Goal: Information Seeking & Learning: Check status

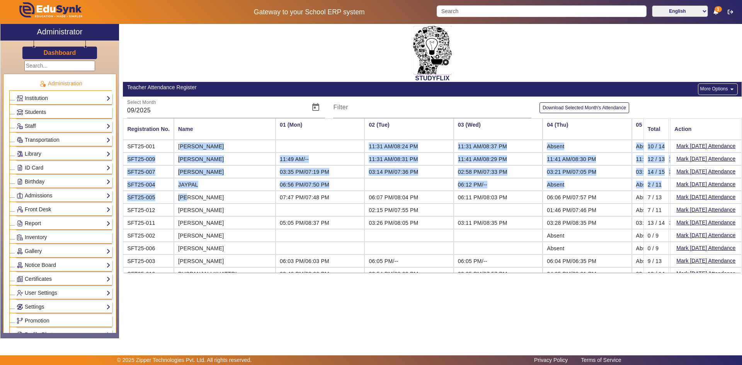
scroll to position [0, 1197]
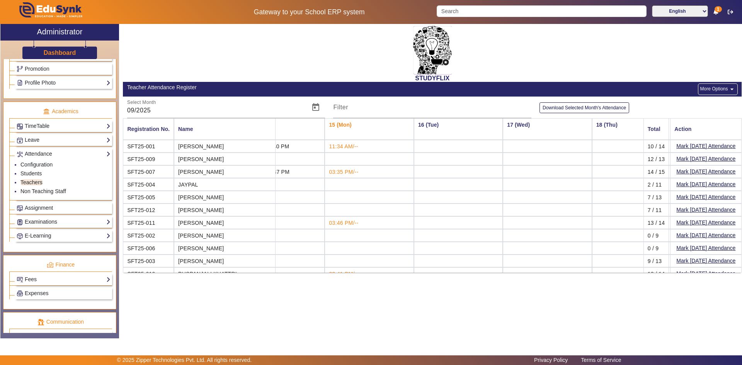
click at [208, 196] on mat-cell "[PERSON_NAME]" at bounding box center [225, 197] width 102 height 13
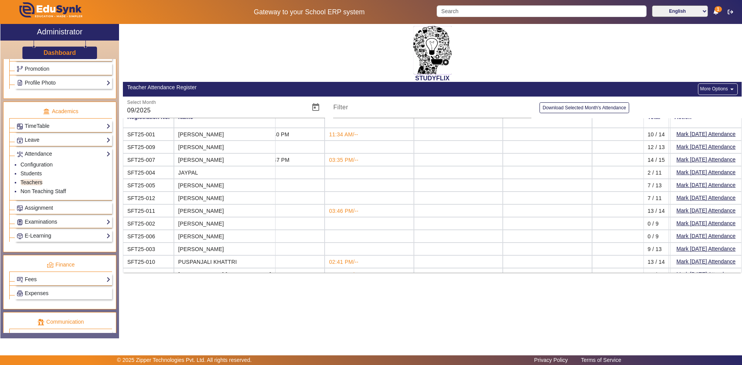
scroll to position [24, 1197]
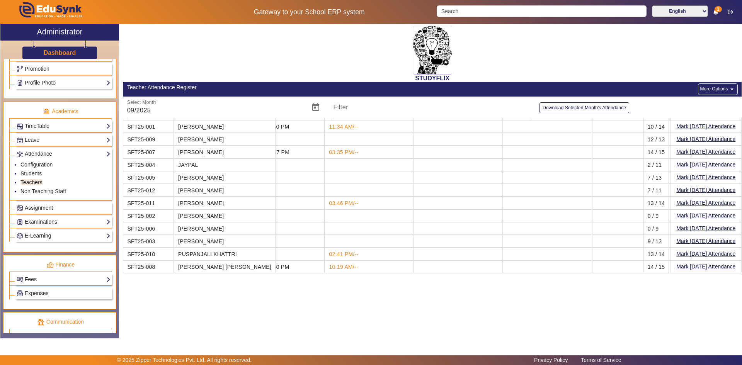
drag, startPoint x: 215, startPoint y: 187, endPoint x: 172, endPoint y: 190, distance: 43.0
click at [172, 190] on tr "SFT25-012 [PERSON_NAME] 02:15 PM/07:55 PM 01:46 PM/07:46 PM Absent Absent 10:59…" at bounding box center [386, 190] width 2921 height 13
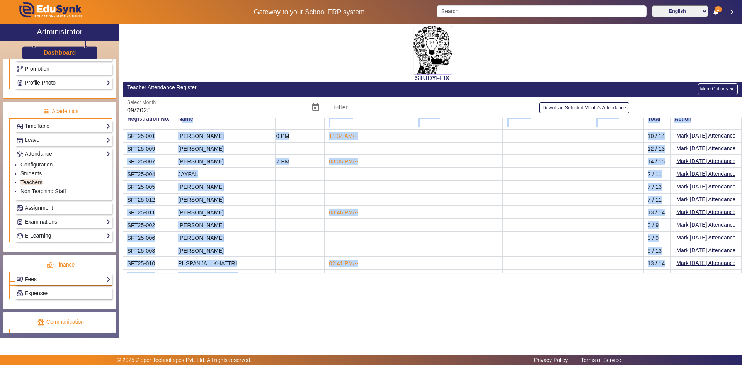
drag, startPoint x: 225, startPoint y: 264, endPoint x: 179, endPoint y: 125, distance: 146.8
click at [179, 125] on mat-table "Registration No. Name 01 (Mon) 02 (Tue) 03 (Wed) 04 (Thu) 05 (Fri) 06 (Sat) 07 …" at bounding box center [432, 195] width 619 height 155
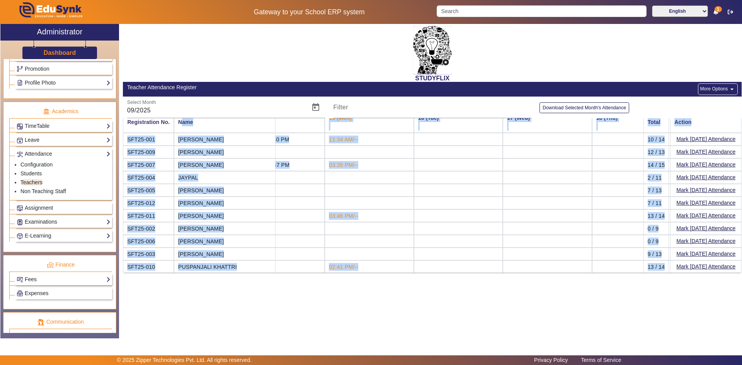
copy mat-table "Name 01 (Mon) 02 (Tue) 03 (Wed) 04 (Thu) 05 (Fri) 06 (Sat) 07 (Sun) 08 (Mon) 09…"
click at [206, 151] on mat-cell "[PERSON_NAME]" at bounding box center [225, 152] width 102 height 13
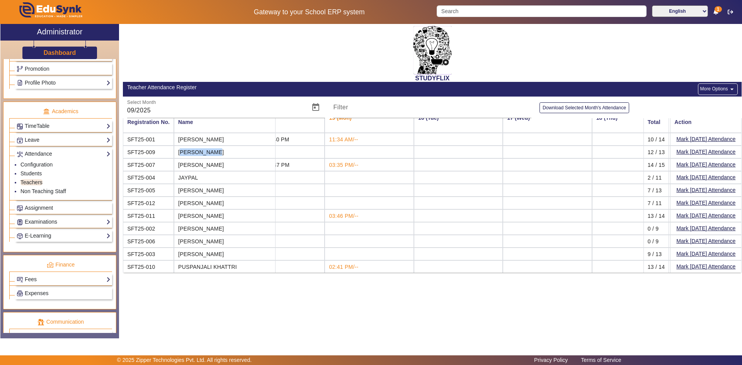
drag, startPoint x: 178, startPoint y: 153, endPoint x: 221, endPoint y: 152, distance: 42.9
click at [221, 152] on mat-cell "[PERSON_NAME]" at bounding box center [225, 152] width 102 height 13
copy mat-cell "[PERSON_NAME]"
drag, startPoint x: 179, startPoint y: 164, endPoint x: 219, endPoint y: 166, distance: 41.0
click at [219, 166] on mat-cell "[PERSON_NAME]" at bounding box center [225, 164] width 102 height 13
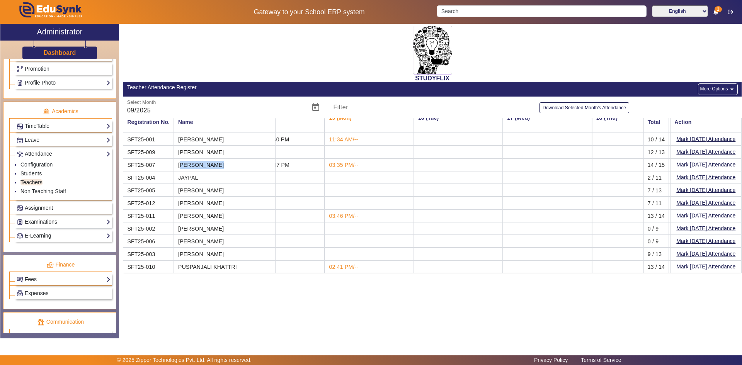
copy mat-cell "[PERSON_NAME]"
drag, startPoint x: 179, startPoint y: 177, endPoint x: 204, endPoint y: 178, distance: 25.5
click at [204, 178] on mat-cell "JAYPAL" at bounding box center [225, 177] width 102 height 13
copy mat-cell "JAYPAL"
drag, startPoint x: 178, startPoint y: 191, endPoint x: 229, endPoint y: 191, distance: 51.4
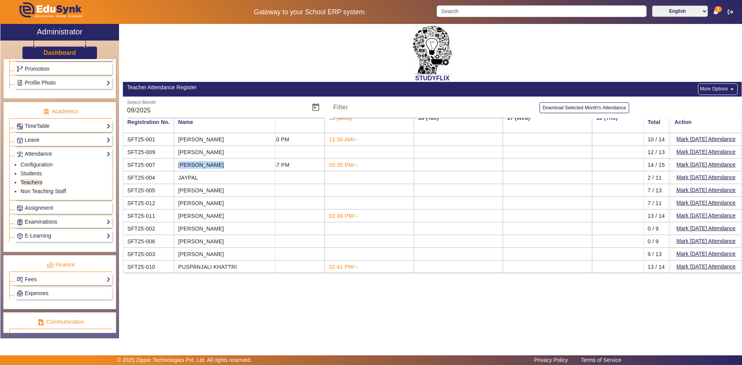
click at [229, 191] on mat-cell "[PERSON_NAME]" at bounding box center [225, 190] width 102 height 13
copy mat-cell "[PERSON_NAME]"
drag, startPoint x: 178, startPoint y: 201, endPoint x: 220, endPoint y: 204, distance: 42.2
click at [220, 204] on mat-cell "[PERSON_NAME]" at bounding box center [225, 203] width 102 height 13
copy mat-cell "[PERSON_NAME]"
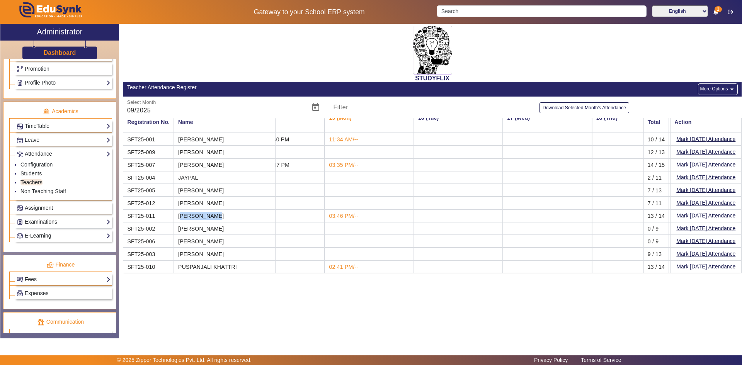
drag, startPoint x: 179, startPoint y: 216, endPoint x: 223, endPoint y: 218, distance: 44.5
click at [223, 218] on mat-cell "[PERSON_NAME]" at bounding box center [225, 215] width 102 height 13
copy mat-cell "[PERSON_NAME]"
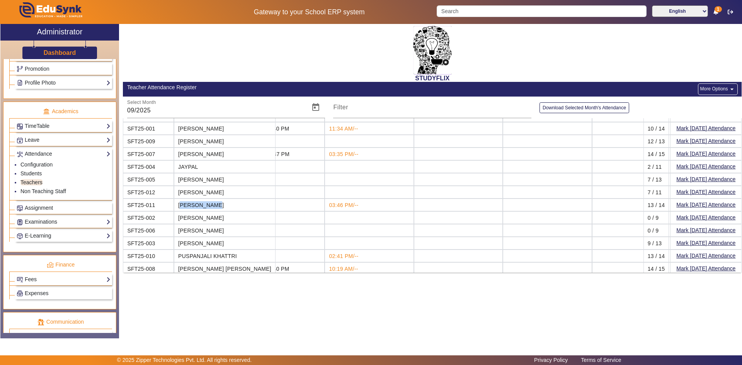
scroll to position [24, 1197]
drag, startPoint x: 179, startPoint y: 223, endPoint x: 213, endPoint y: 223, distance: 34.0
click at [213, 223] on mat-cell "[PERSON_NAME]" at bounding box center [225, 228] width 102 height 13
copy mat-cell "[PERSON_NAME]"
drag, startPoint x: 178, startPoint y: 236, endPoint x: 226, endPoint y: 233, distance: 48.4
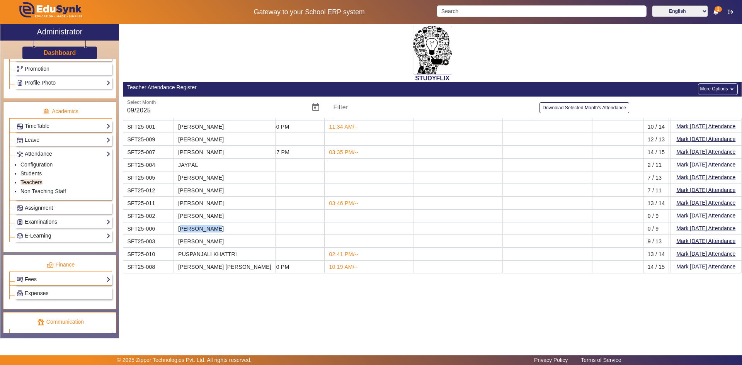
click at [226, 235] on mat-cell "[PERSON_NAME]" at bounding box center [225, 241] width 102 height 13
copy mat-cell "[PERSON_NAME]"
drag, startPoint x: 179, startPoint y: 251, endPoint x: 237, endPoint y: 250, distance: 58.0
click at [237, 250] on mat-cell "PUSPANJALI KHATTRI" at bounding box center [225, 254] width 102 height 13
copy mat-cell "PUSPANJALI KHATTRI"
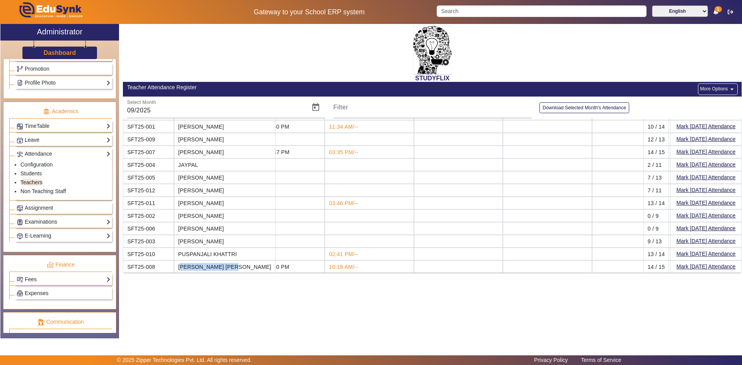
drag, startPoint x: 179, startPoint y: 264, endPoint x: 236, endPoint y: 268, distance: 58.1
click at [236, 268] on mat-cell "[PERSON_NAME] [PERSON_NAME]" at bounding box center [225, 266] width 102 height 12
